Goal: Obtain resource: Obtain resource

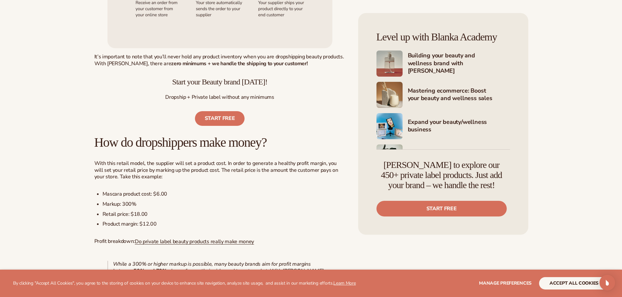
scroll to position [457, 0]
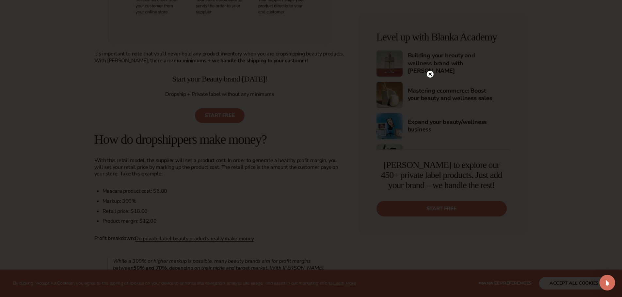
click at [430, 76] on circle at bounding box center [430, 74] width 7 height 7
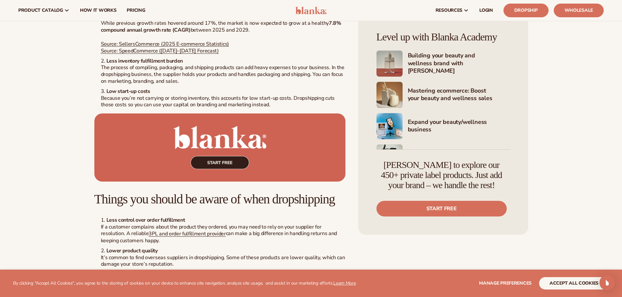
scroll to position [849, 0]
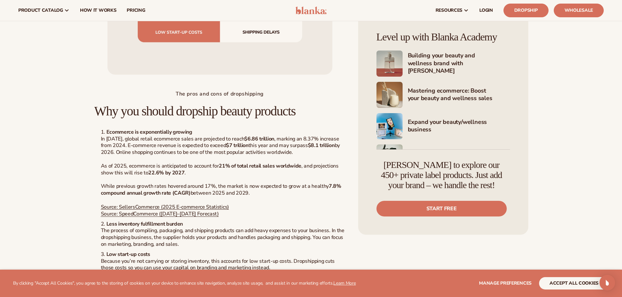
click at [321, 13] on img at bounding box center [310, 11] width 31 height 8
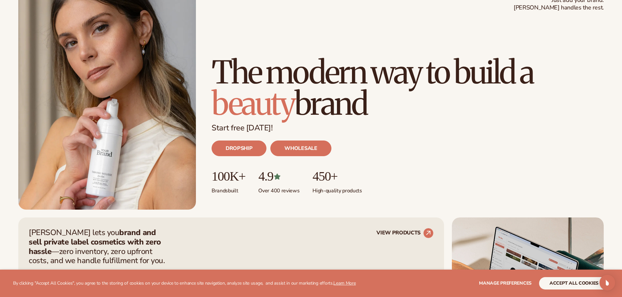
scroll to position [65, 0]
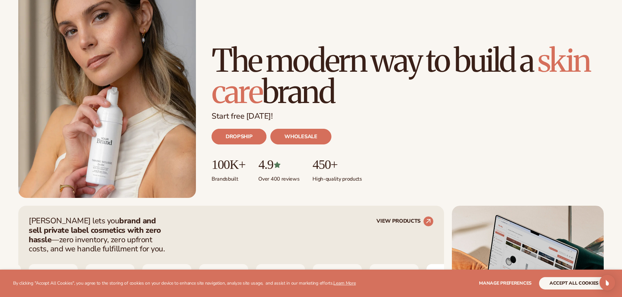
click at [238, 137] on link "DROPSHIP" at bounding box center [238, 137] width 55 height 16
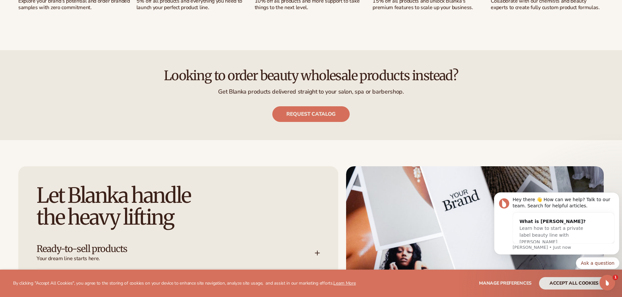
scroll to position [816, 0]
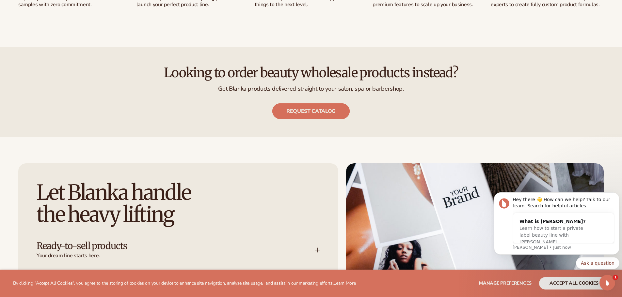
click at [307, 109] on link "Request catalog" at bounding box center [310, 111] width 77 height 16
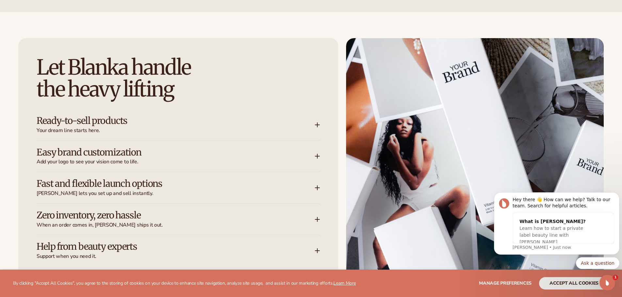
scroll to position [979, 0]
